Goal: Information Seeking & Learning: Learn about a topic

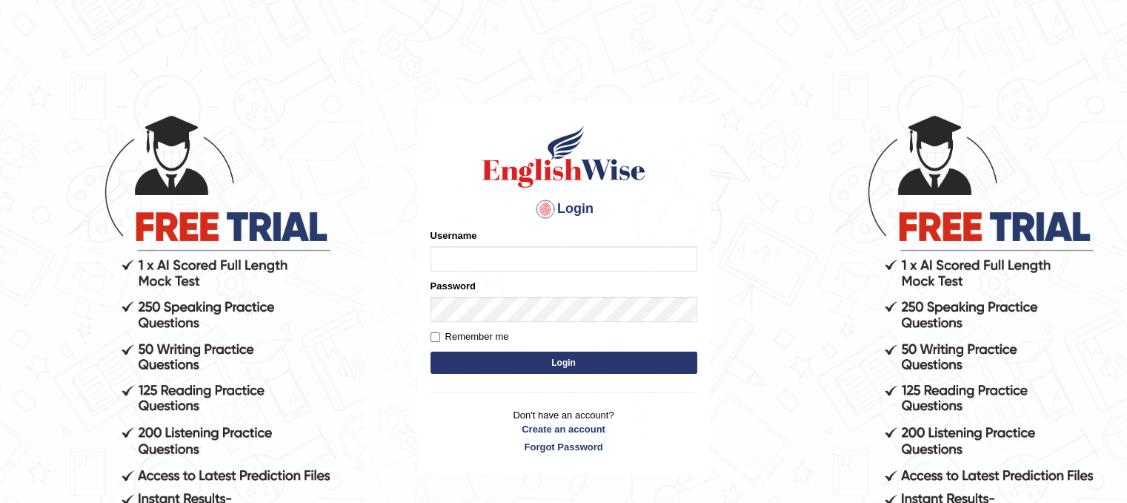
type input "PunamRijal"
click at [569, 355] on button "Login" at bounding box center [564, 362] width 267 height 22
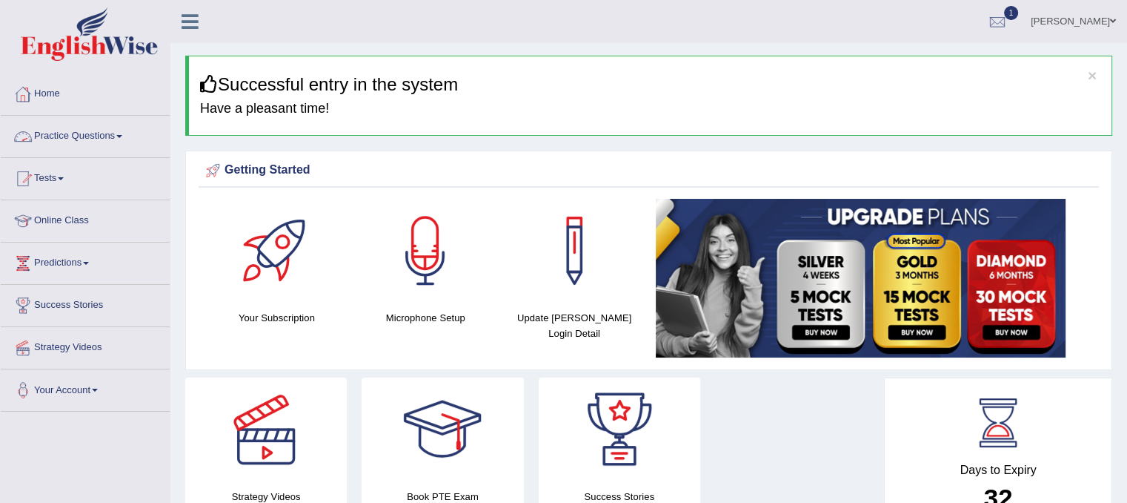
click at [60, 125] on link "Practice Questions" at bounding box center [85, 134] width 169 height 37
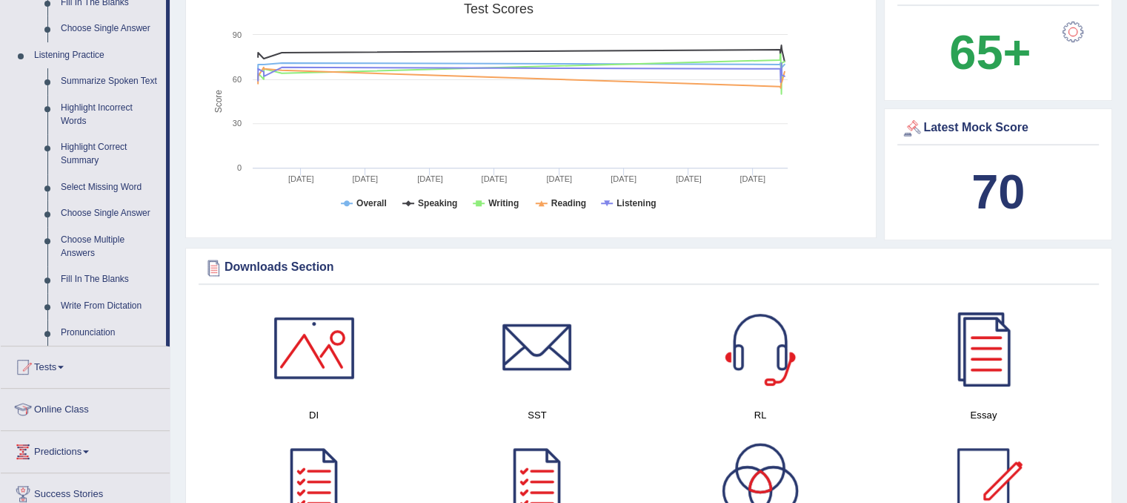
scroll to position [597, 0]
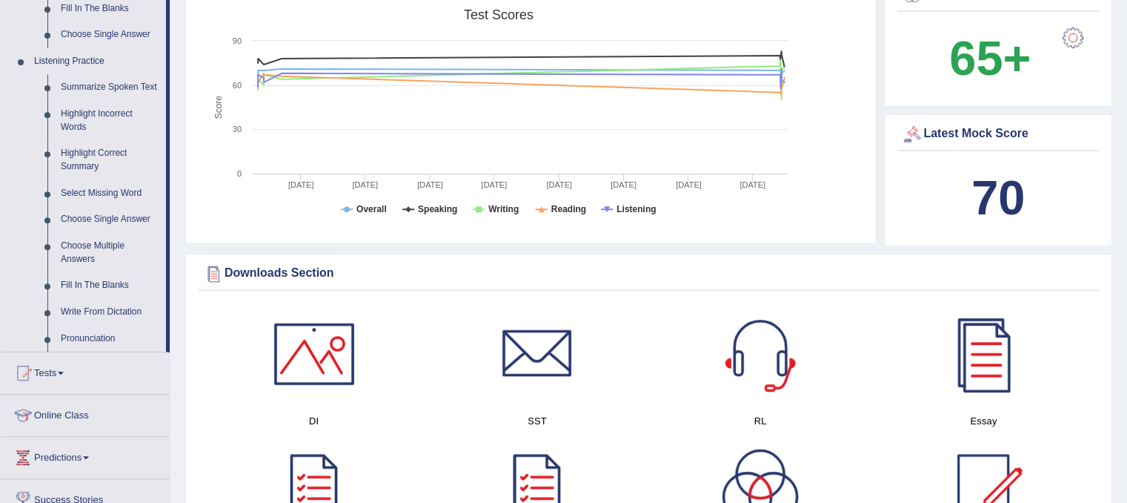
click at [50, 454] on link "Predictions" at bounding box center [85, 455] width 169 height 37
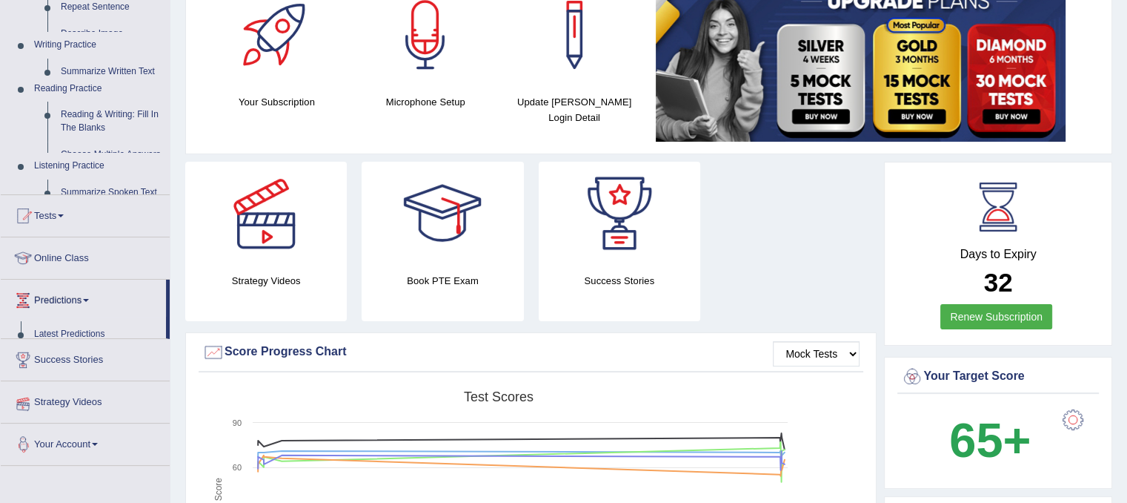
scroll to position [179, 0]
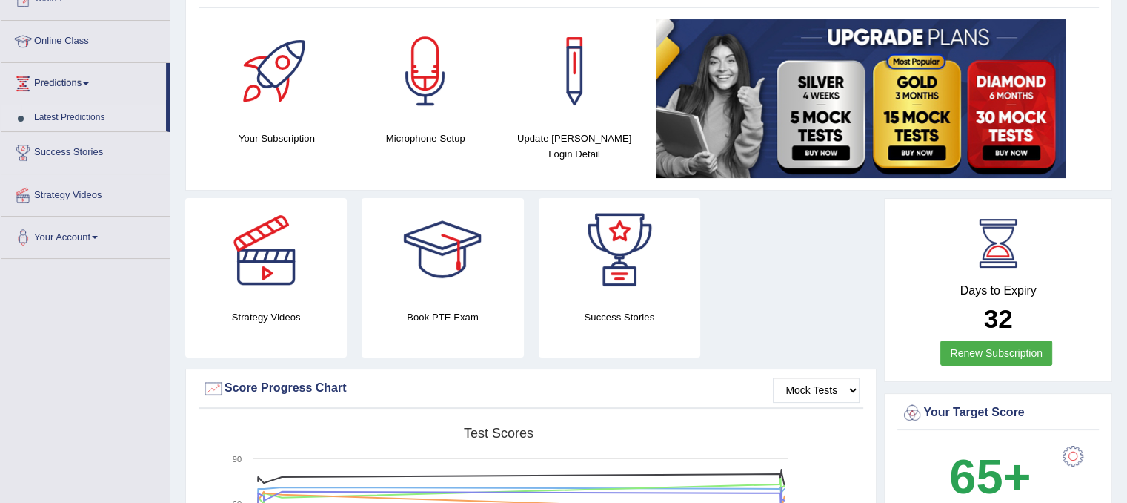
click at [52, 116] on link "Latest Predictions" at bounding box center [96, 118] width 139 height 27
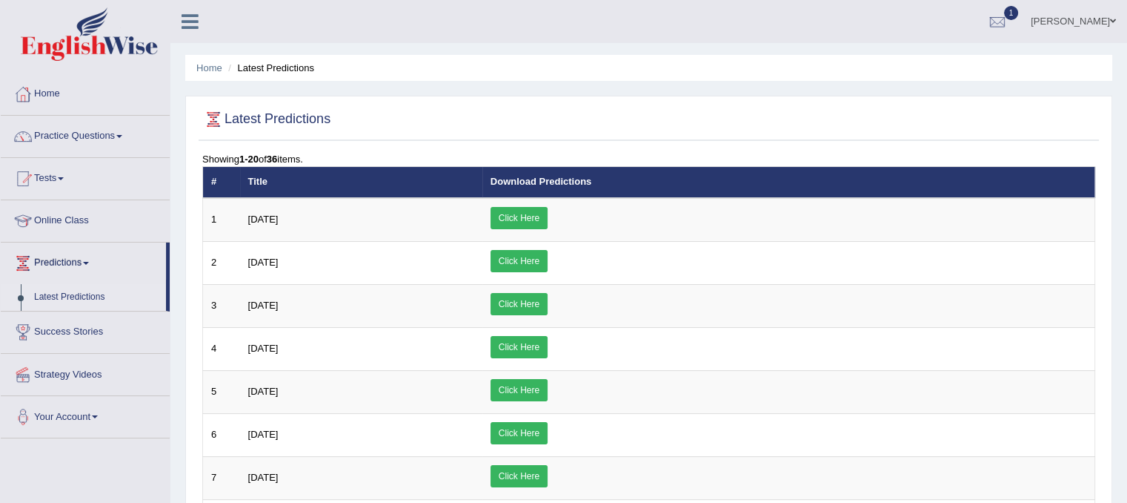
click at [86, 132] on link "Practice Questions" at bounding box center [85, 134] width 169 height 37
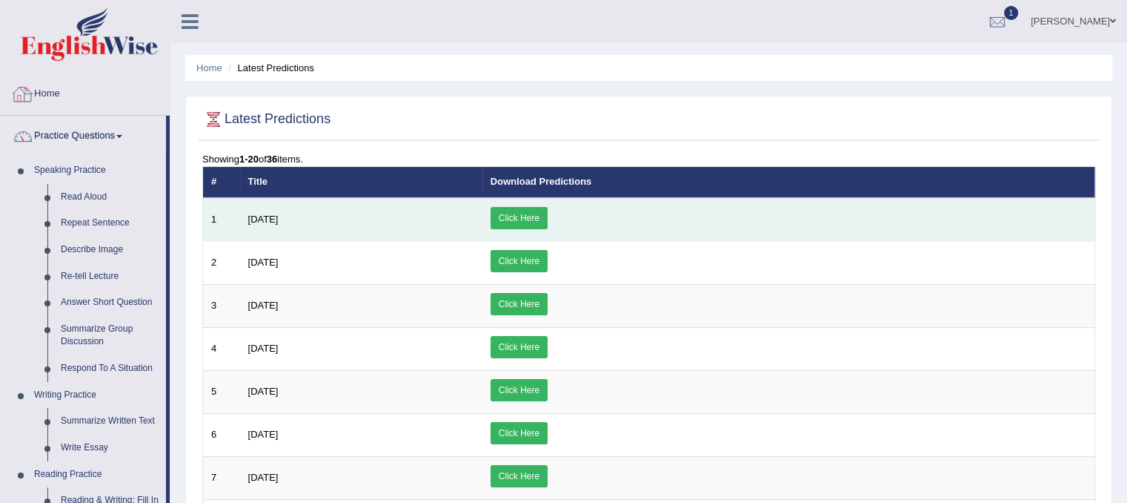
scroll to position [104, 0]
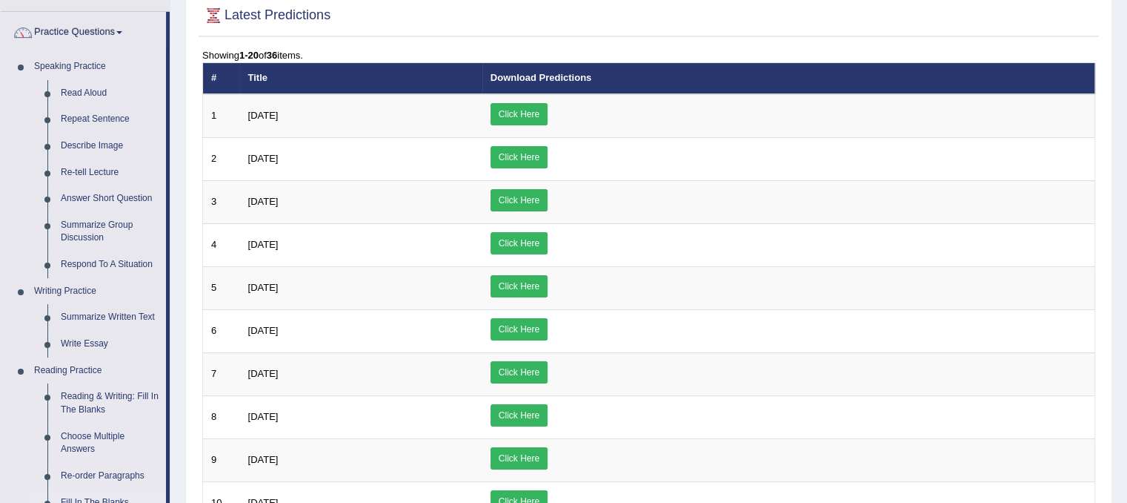
click at [109, 496] on link "Fill In The Blanks" at bounding box center [110, 502] width 112 height 27
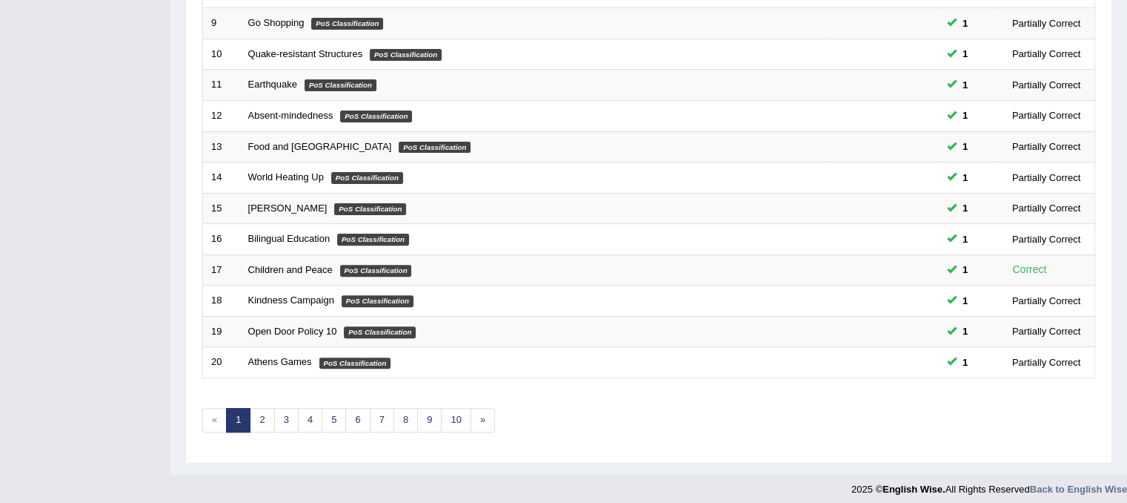
scroll to position [474, 0]
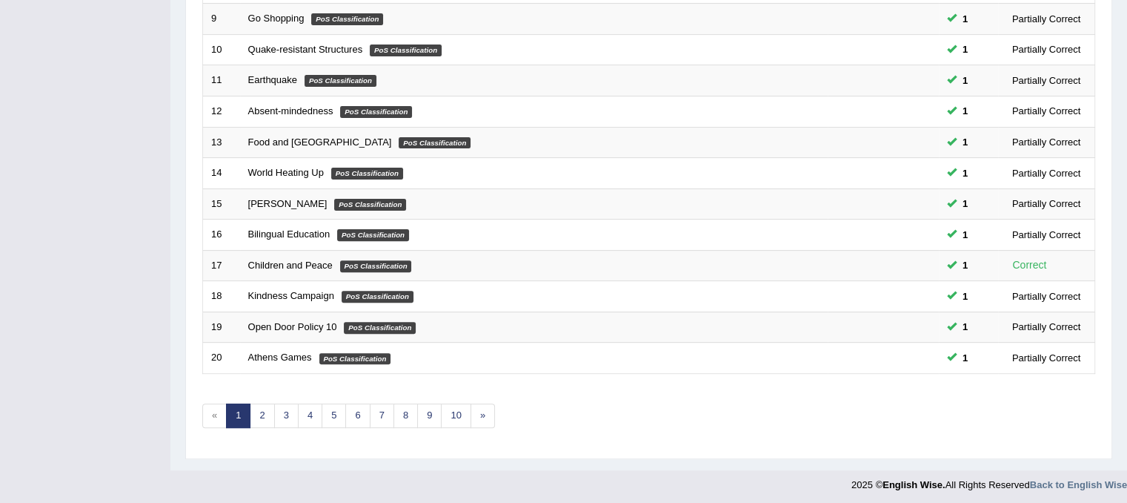
click at [150, 485] on div at bounding box center [563, 480] width 1127 height 21
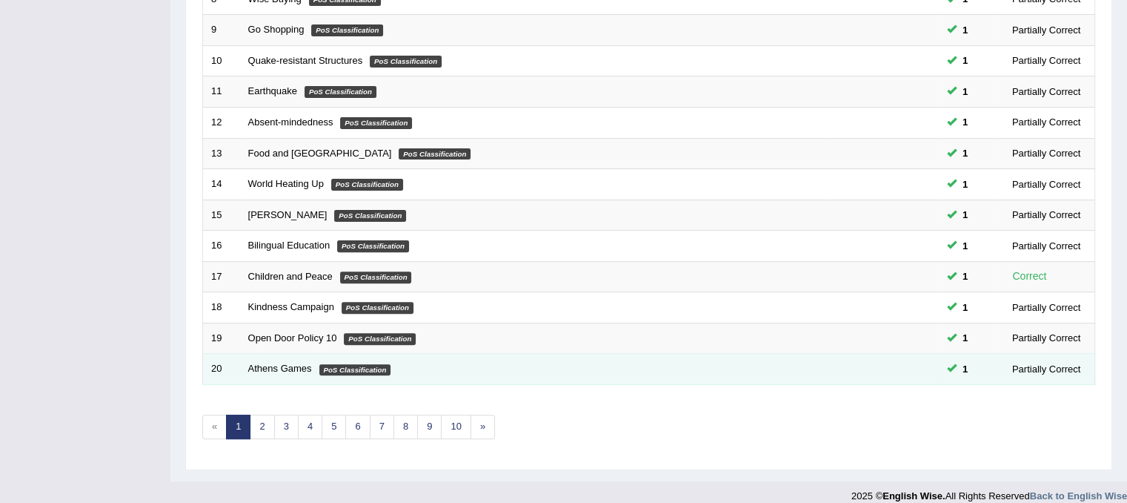
scroll to position [437, 0]
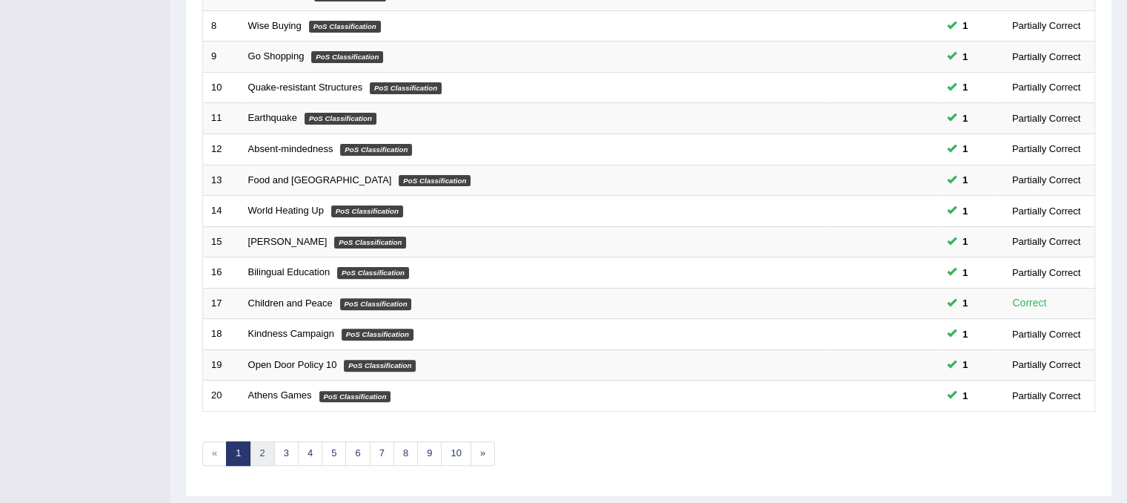
click at [255, 448] on link "2" at bounding box center [262, 453] width 24 height 24
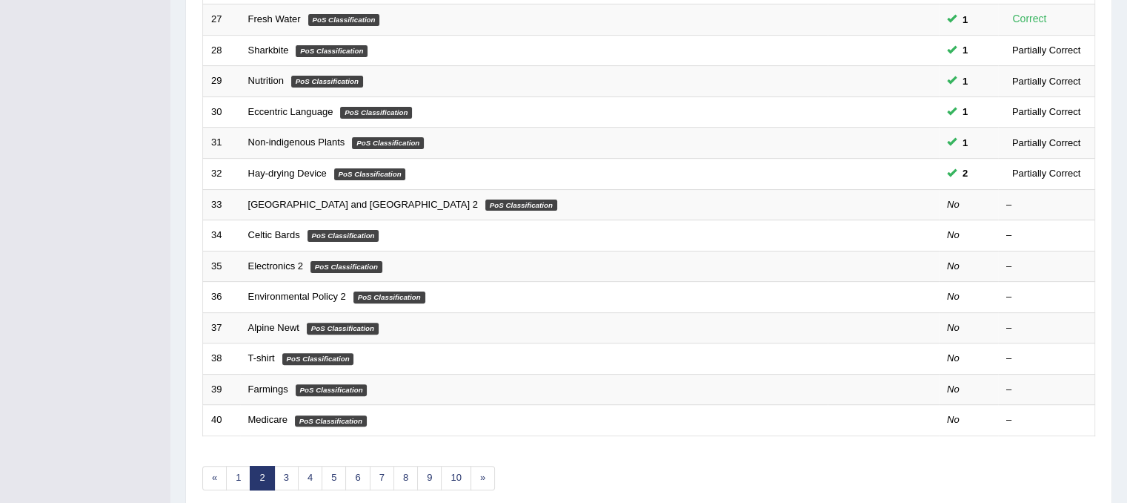
scroll to position [415, 0]
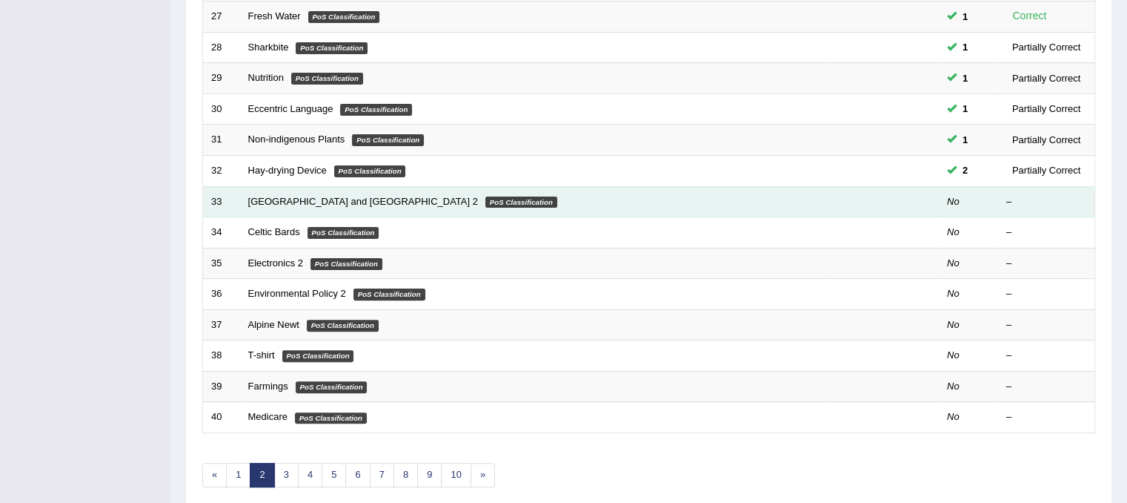
click at [210, 187] on td "33" at bounding box center [221, 201] width 37 height 31
click at [485, 197] on em "PoS Classification" at bounding box center [521, 202] width 72 height 12
click at [314, 198] on link "[GEOGRAPHIC_DATA] and [GEOGRAPHIC_DATA] 2" at bounding box center [363, 201] width 230 height 11
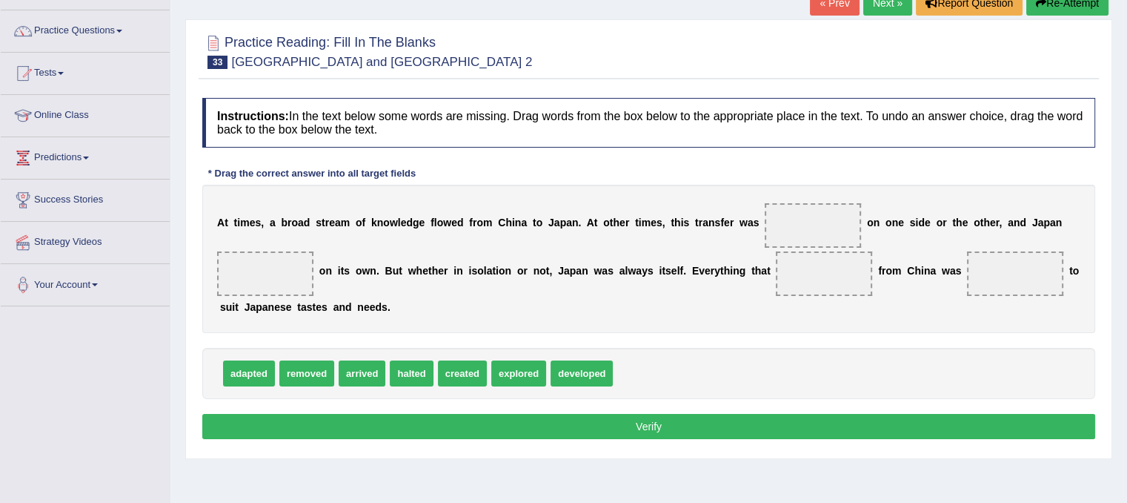
scroll to position [119, 0]
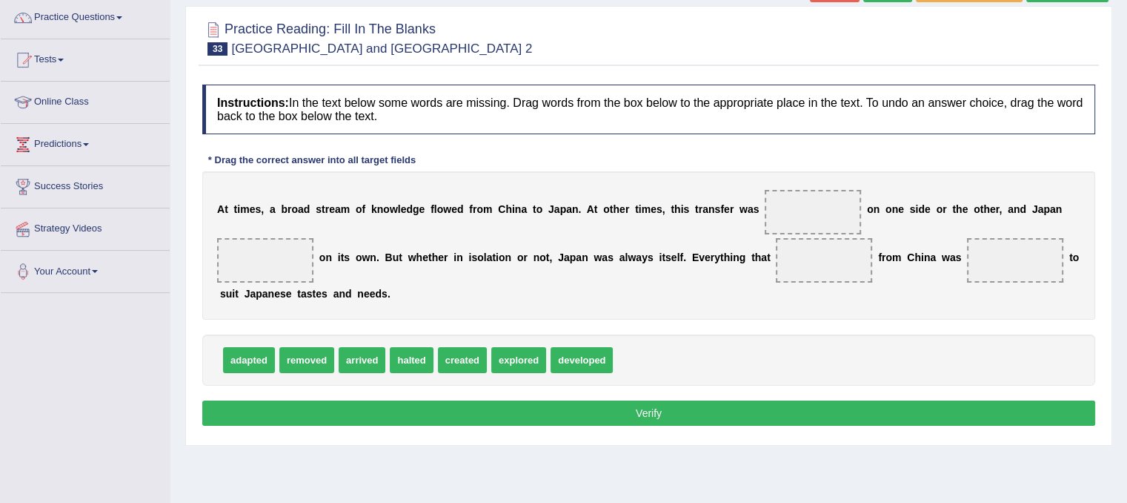
click at [250, 334] on div "adapted removed arrived halted created explored developed" at bounding box center [648, 359] width 893 height 51
drag, startPoint x: 253, startPoint y: 357, endPoint x: 258, endPoint y: 256, distance: 101.7
click at [307, 359] on span "arrived" at bounding box center [305, 360] width 47 height 26
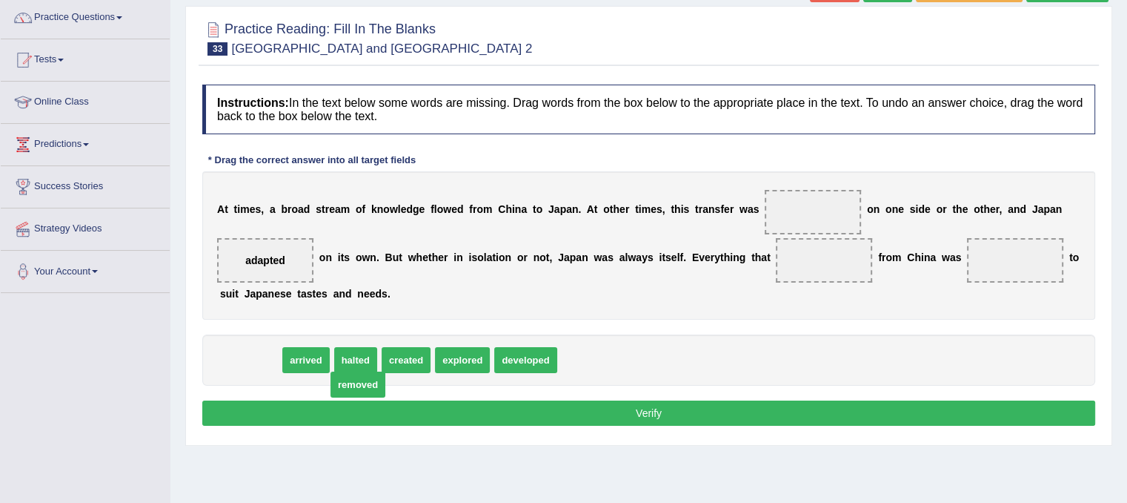
drag, startPoint x: 247, startPoint y: 360, endPoint x: 344, endPoint y: 397, distance: 103.7
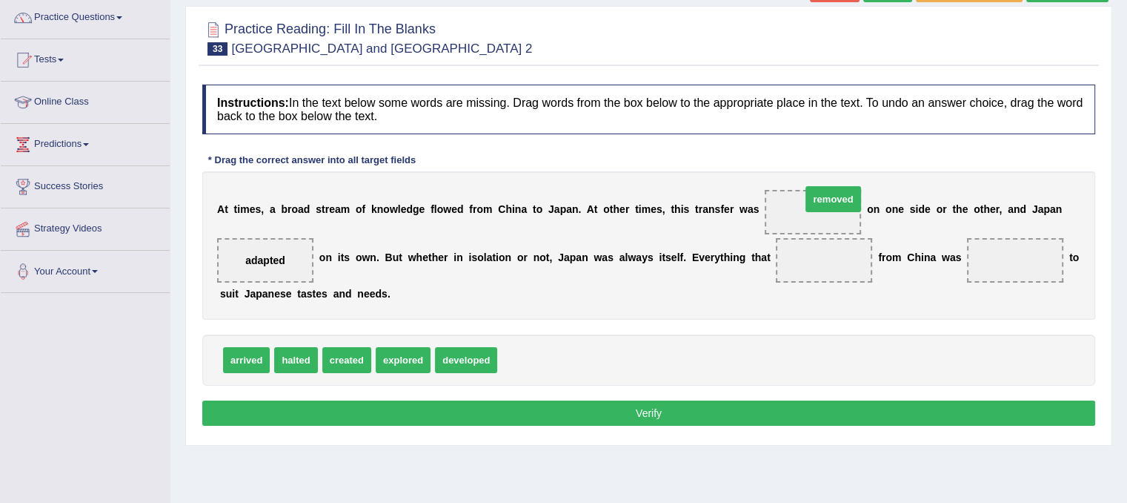
drag, startPoint x: 517, startPoint y: 356, endPoint x: 821, endPoint y: 195, distance: 343.8
click at [469, 351] on span "developed" at bounding box center [466, 360] width 62 height 26
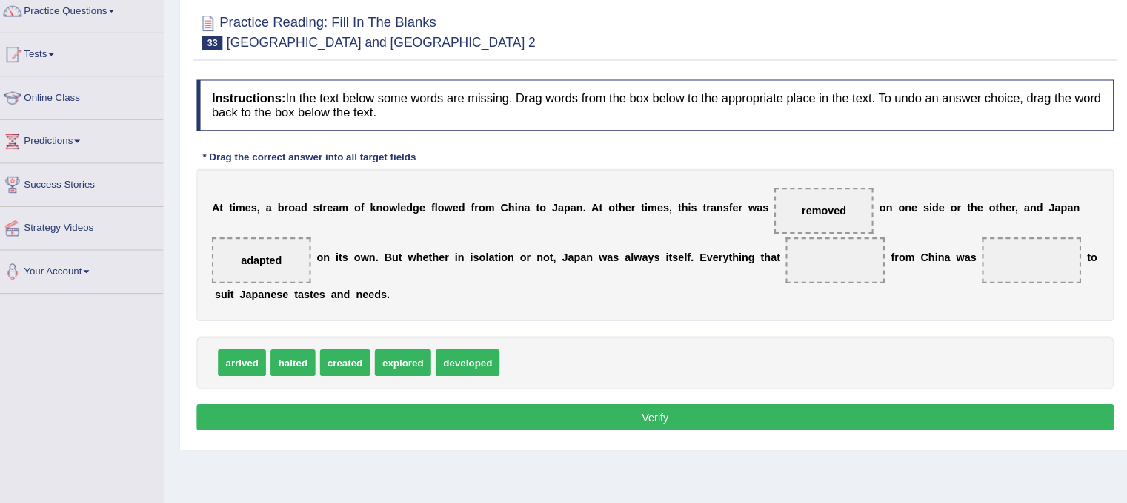
scroll to position [116, 0]
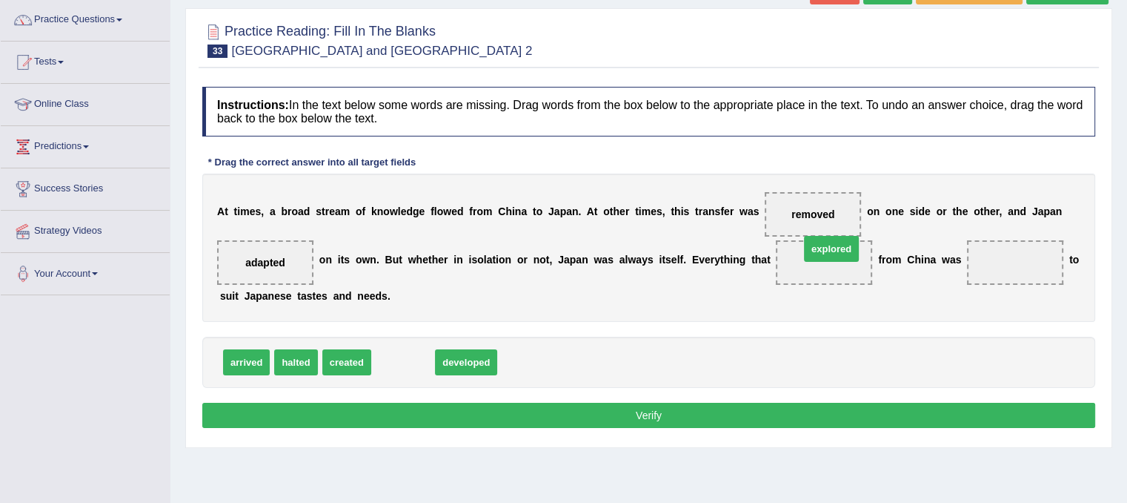
drag, startPoint x: 419, startPoint y: 348, endPoint x: 847, endPoint y: 234, distance: 443.1
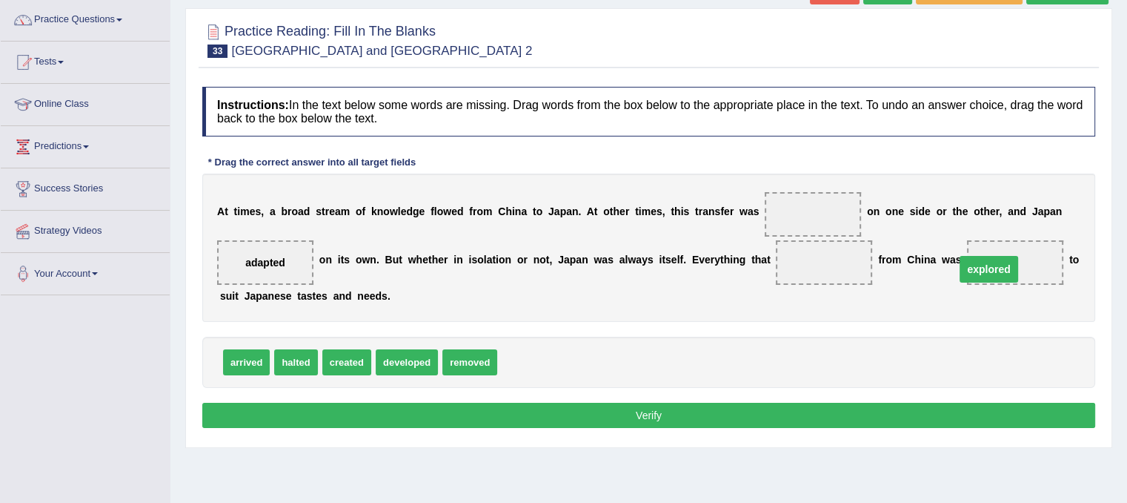
drag, startPoint x: 827, startPoint y: 257, endPoint x: 992, endPoint y: 265, distance: 164.7
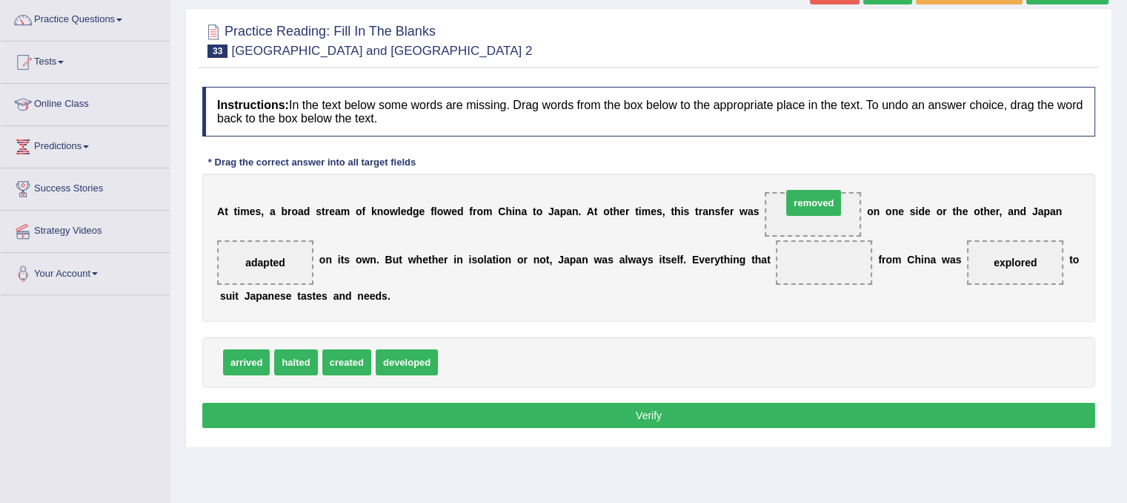
drag, startPoint x: 471, startPoint y: 359, endPoint x: 815, endPoint y: 199, distance: 379.3
drag, startPoint x: 344, startPoint y: 363, endPoint x: 823, endPoint y: 264, distance: 489.7
click at [278, 404] on button "Verify" at bounding box center [648, 414] width 893 height 25
